Goal: Find specific fact: Find specific fact

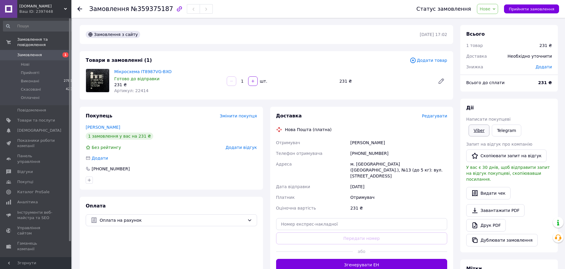
click at [486, 130] on link "Viber" at bounding box center [479, 131] width 21 height 12
click at [209, 128] on div "[PERSON_NAME]" at bounding box center [172, 127] width 172 height 6
drag, startPoint x: 365, startPoint y: 154, endPoint x: 395, endPoint y: 154, distance: 29.5
click at [395, 154] on div "[PHONE_NUMBER]" at bounding box center [399, 153] width 99 height 11
copy div "1327922"
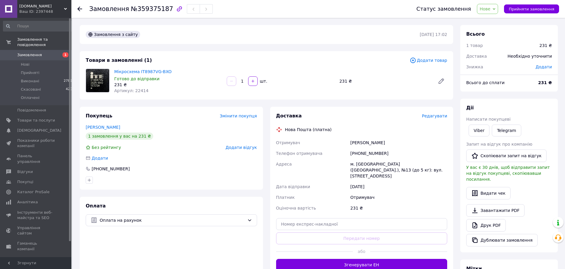
click at [138, 92] on span "Артикул: 22414" at bounding box center [131, 90] width 34 height 5
copy span "22414"
drag, startPoint x: 341, startPoint y: 143, endPoint x: 402, endPoint y: 142, distance: 60.5
click at [402, 142] on div "Отримувач [PERSON_NAME] Телефон отримувача [PHONE_NUMBER] [GEOGRAPHIC_DATA] м. …" at bounding box center [362, 176] width 174 height 76
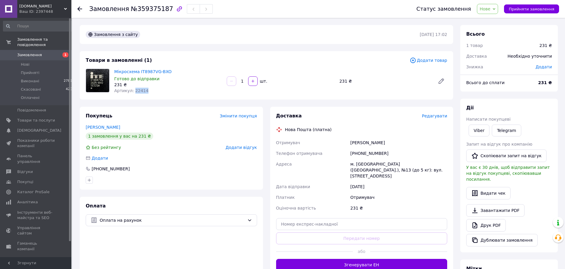
copy div "Отримувач [PERSON_NAME]"
drag, startPoint x: 359, startPoint y: 154, endPoint x: 384, endPoint y: 152, distance: 25.0
click at [384, 152] on div "[PHONE_NUMBER]" at bounding box center [399, 153] width 99 height 11
copy div "0951327922"
drag, startPoint x: 418, startPoint y: 164, endPoint x: 330, endPoint y: 170, distance: 88.4
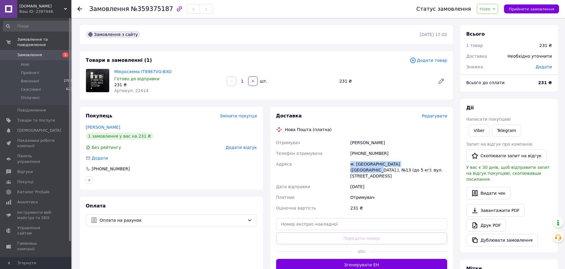
click at [330, 170] on div "Отримувач [PERSON_NAME] Телефон отримувача [PHONE_NUMBER] [GEOGRAPHIC_DATA] м. …" at bounding box center [362, 176] width 174 height 76
copy div "Адреса [PERSON_NAME]. [GEOGRAPHIC_DATA] ([GEOGRAPHIC_DATA].), №13"
click at [505, 132] on link "Telegram" at bounding box center [506, 131] width 29 height 12
